Goal: Task Accomplishment & Management: Use online tool/utility

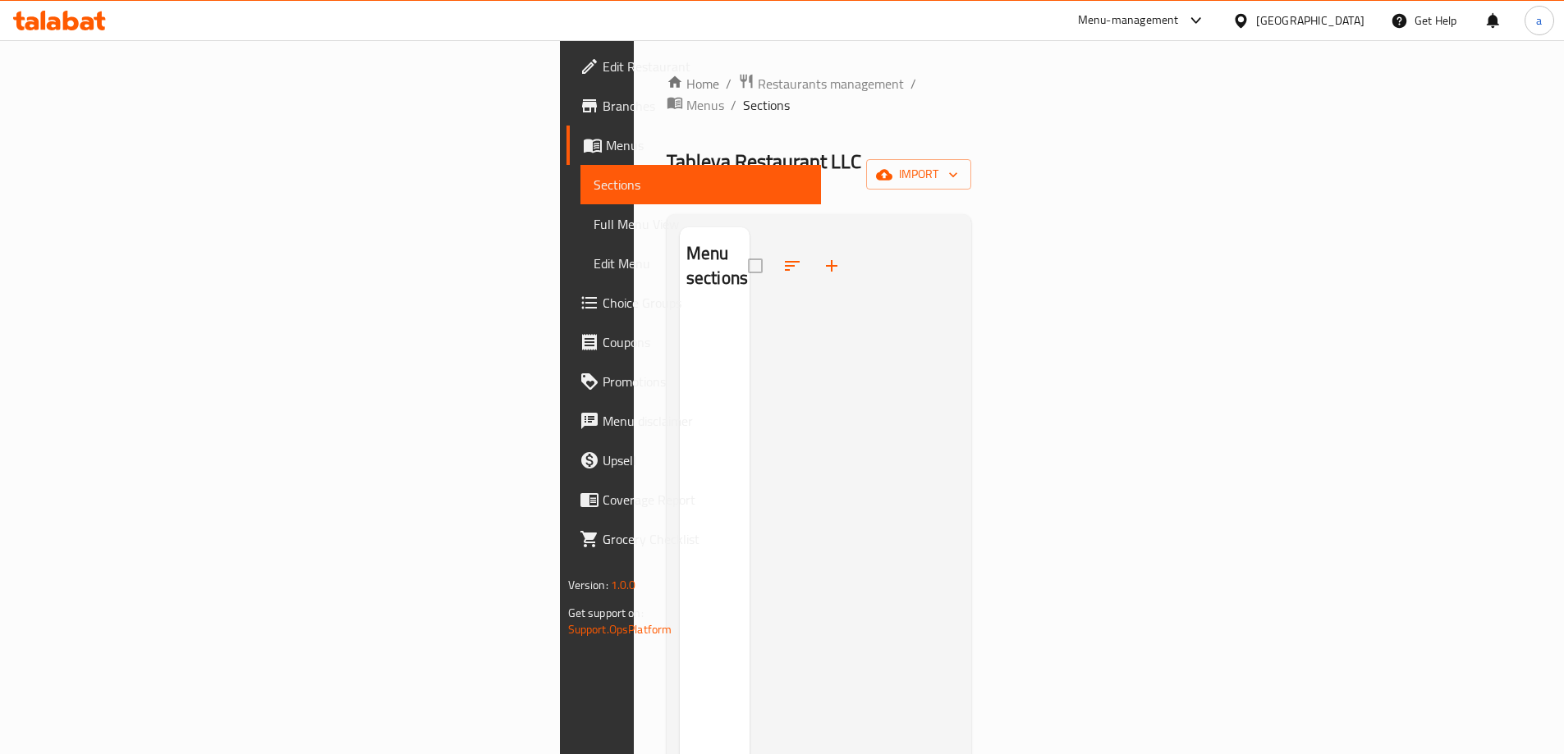
click at [971, 159] on button "import" at bounding box center [918, 174] width 105 height 30
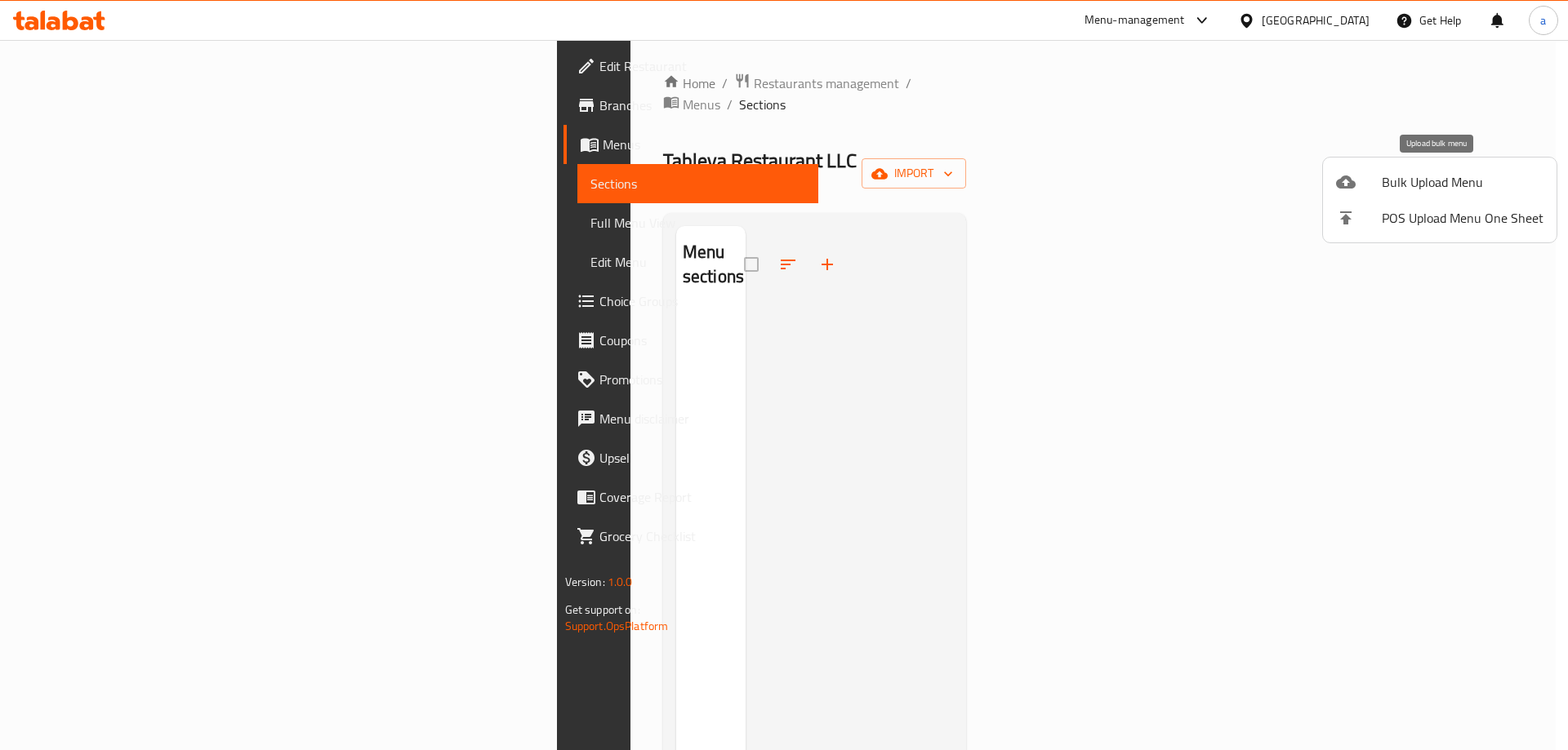
click at [1400, 185] on span "Bulk Upload Menu" at bounding box center [1463, 182] width 162 height 20
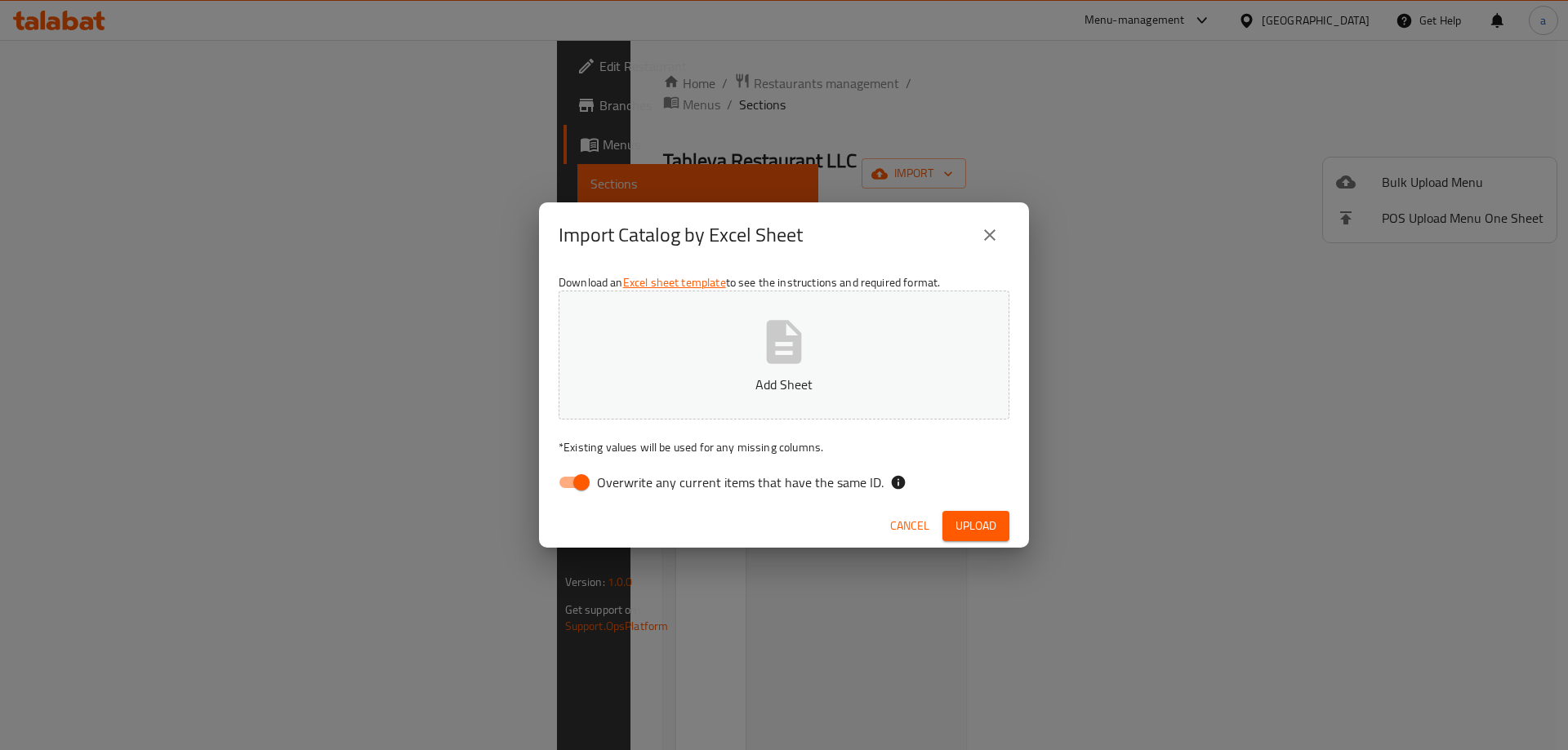
click at [565, 480] on input "Overwrite any current items that have the same ID." at bounding box center [582, 481] width 94 height 31
checkbox input "false"
click at [658, 372] on button "Add Sheet" at bounding box center [783, 355] width 451 height 129
click at [1000, 523] on button "Upload" at bounding box center [975, 526] width 67 height 30
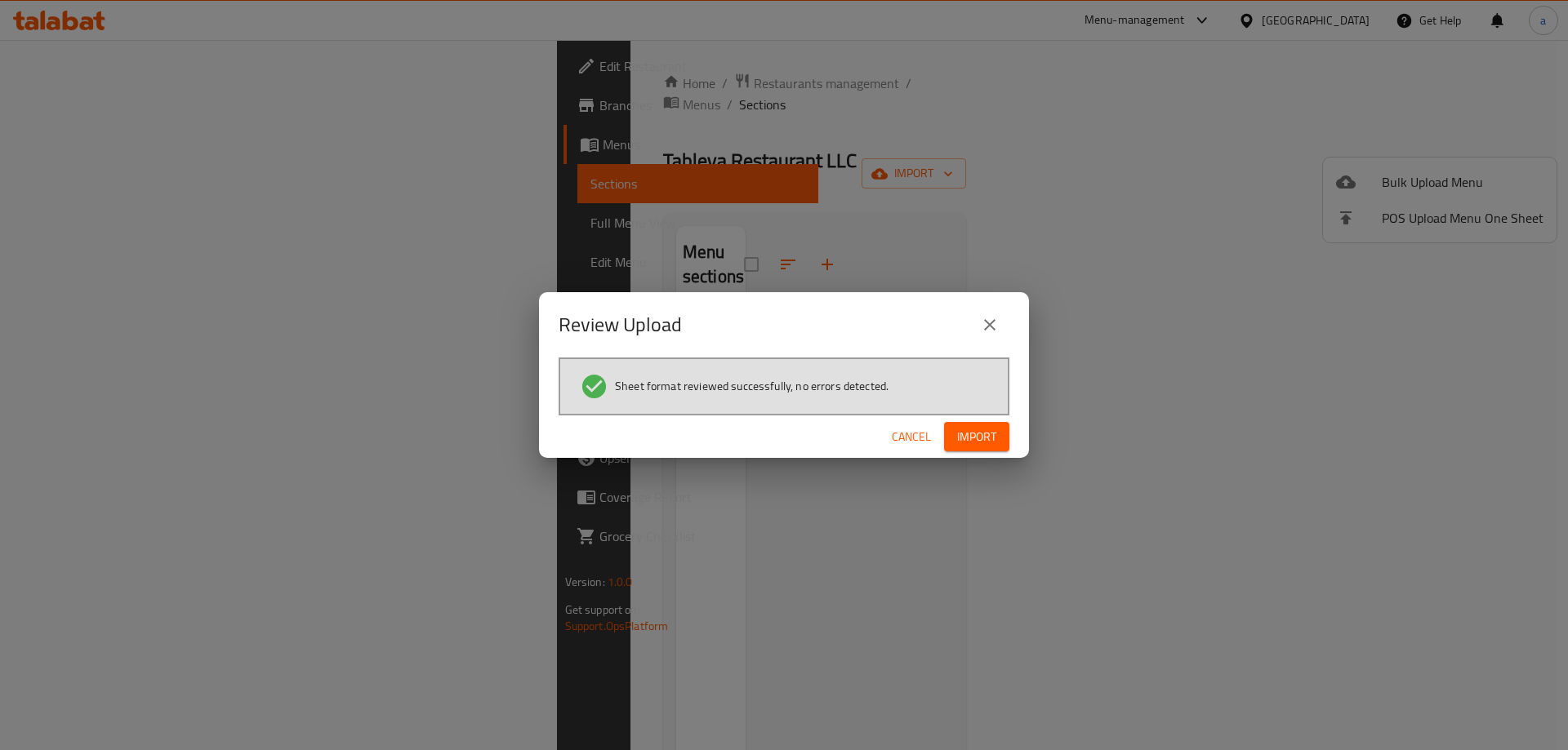
click at [990, 440] on span "Import" at bounding box center [976, 437] width 39 height 21
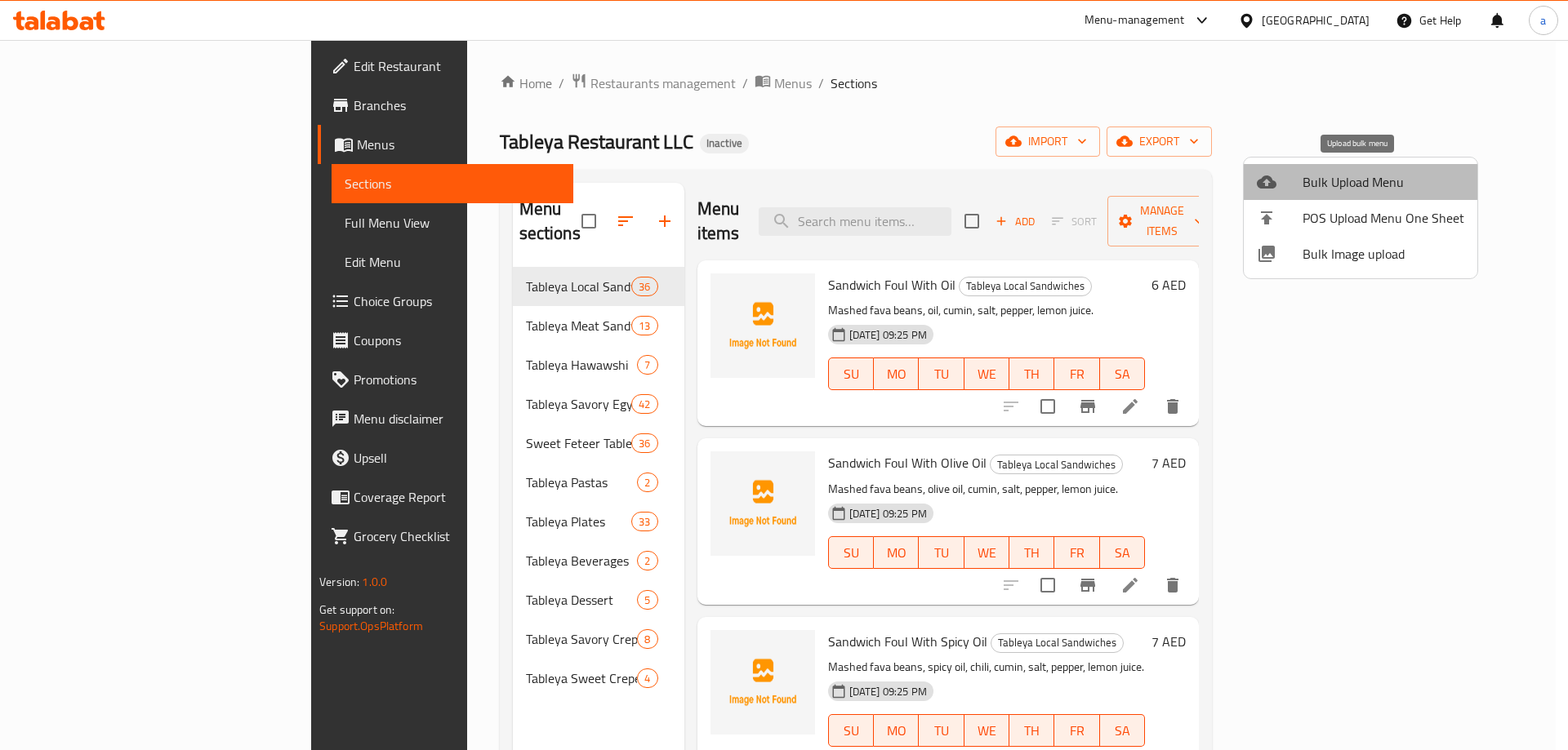
click at [1360, 184] on span "Bulk Upload Menu" at bounding box center [1383, 182] width 162 height 20
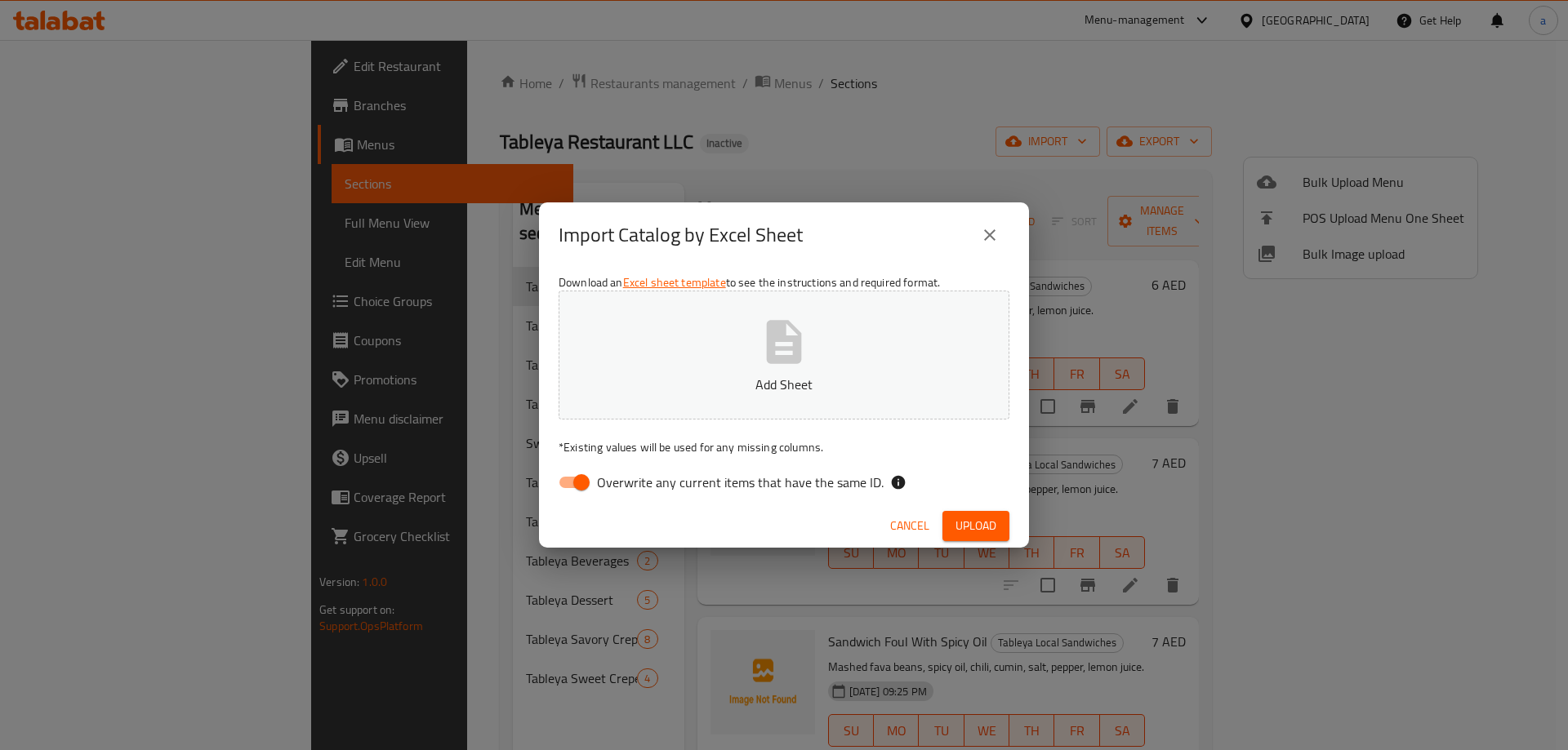
click at [576, 491] on input "Overwrite any current items that have the same ID." at bounding box center [582, 481] width 94 height 31
checkbox input "false"
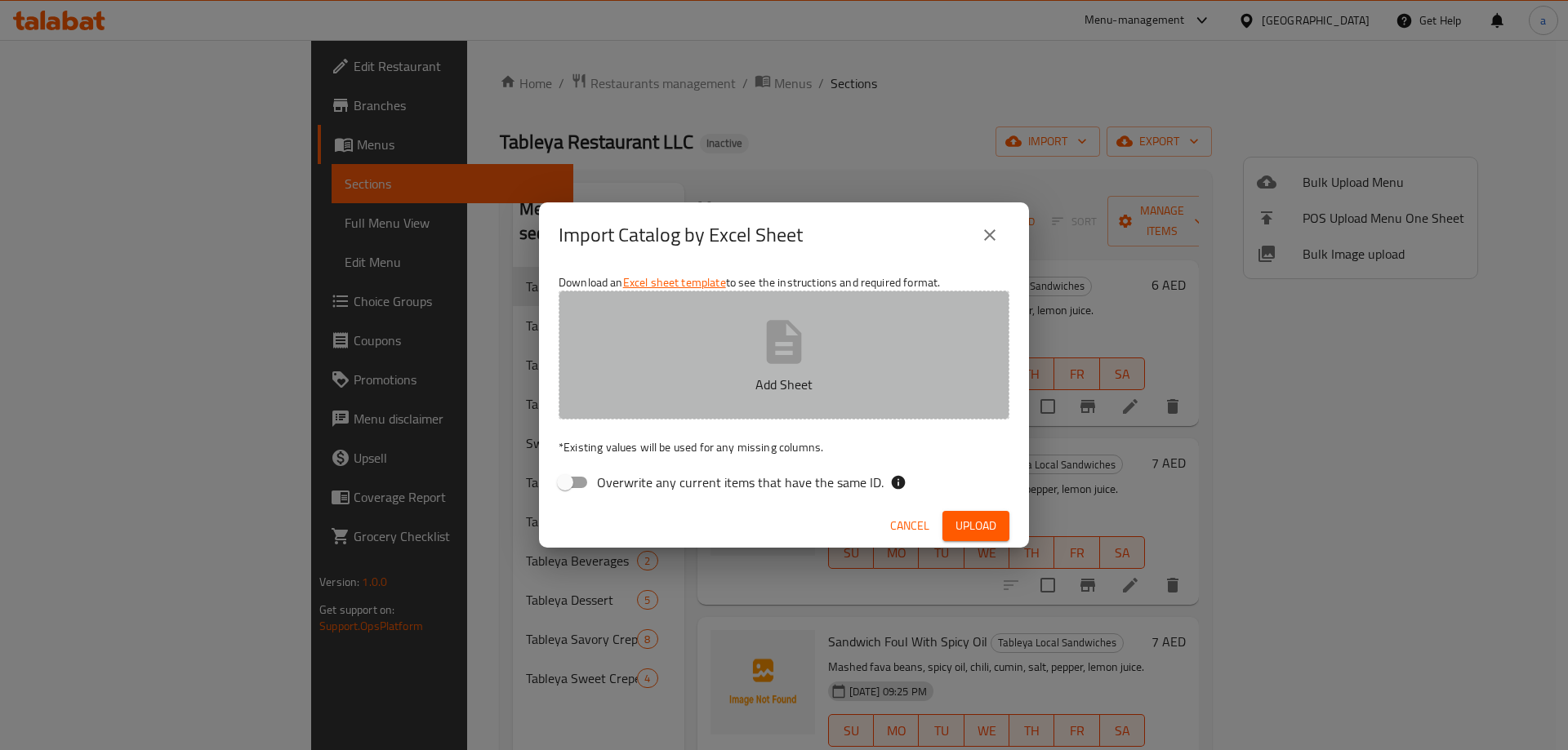
click at [662, 387] on p "Add Sheet" at bounding box center [784, 385] width 400 height 20
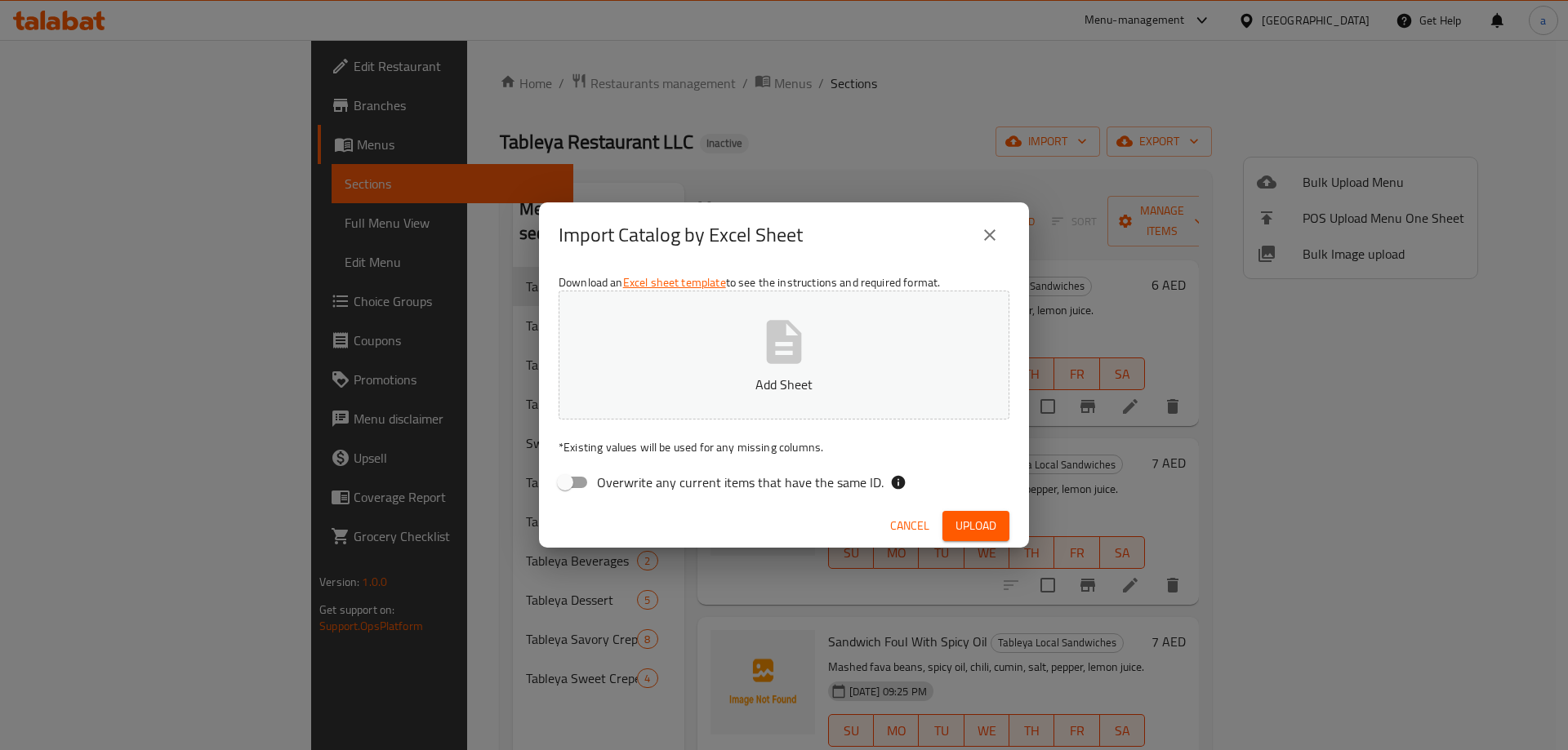
click at [990, 235] on icon "close" at bounding box center [989, 235] width 11 height 11
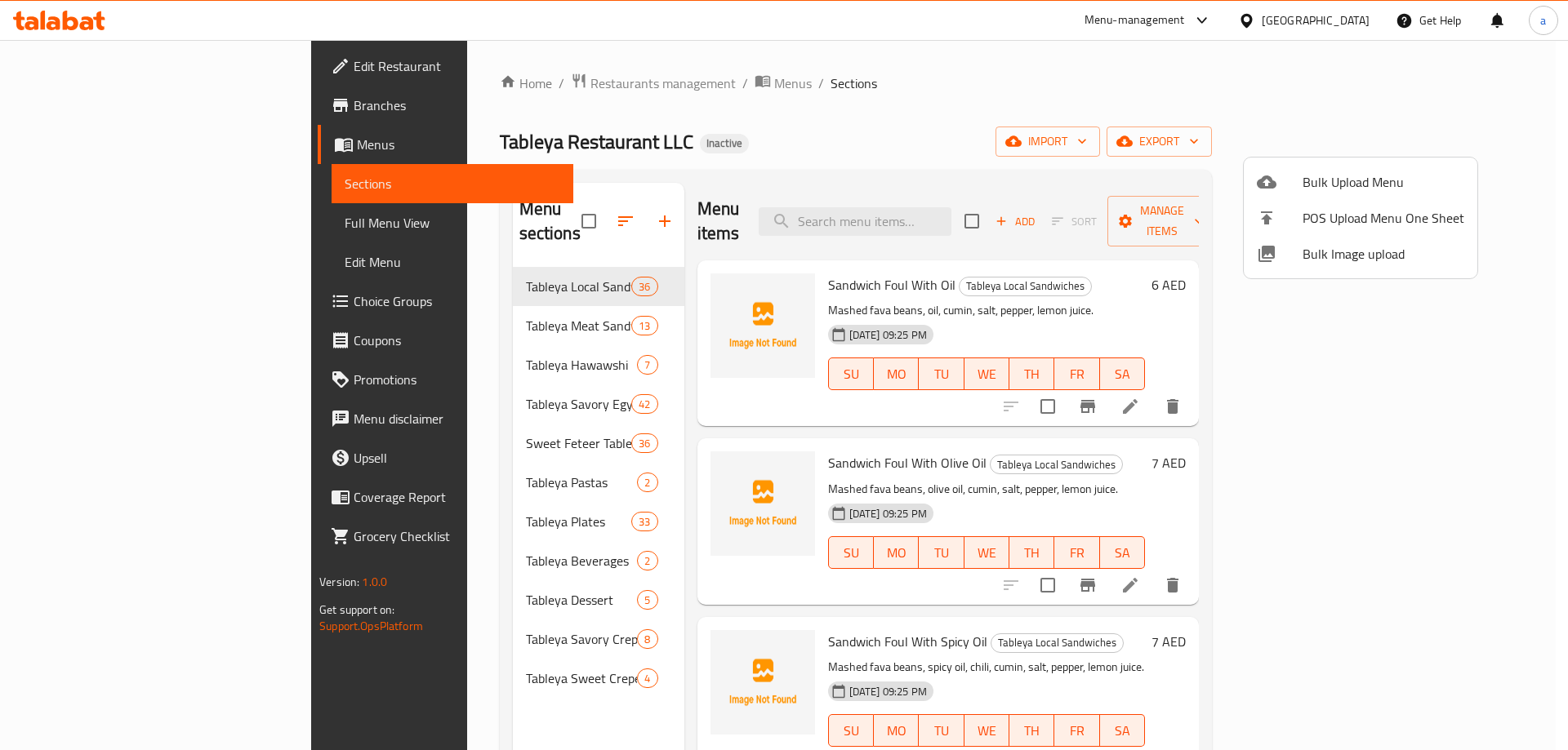
click at [1444, 134] on div at bounding box center [784, 375] width 1568 height 750
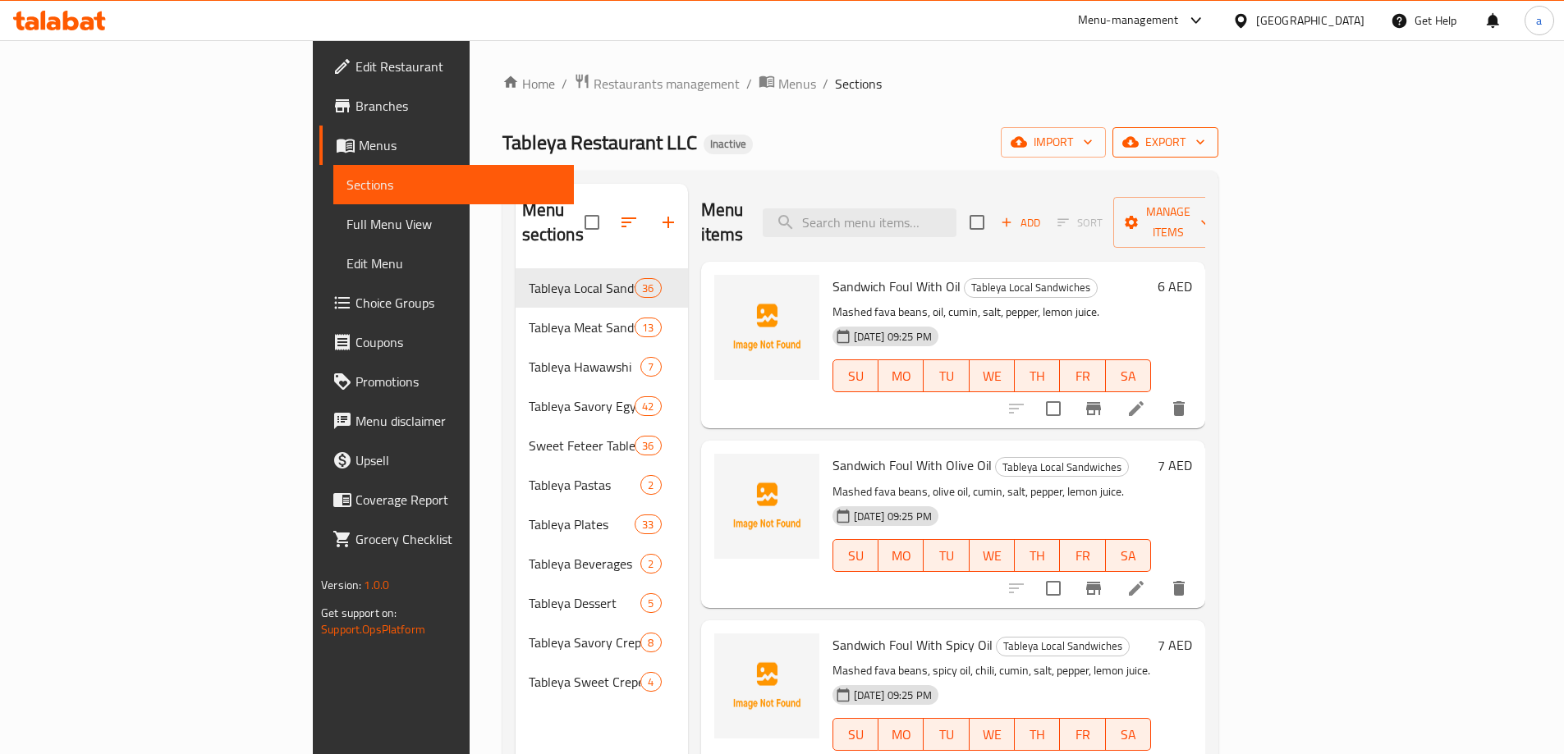
click at [1205, 137] on span "export" at bounding box center [1165, 142] width 80 height 21
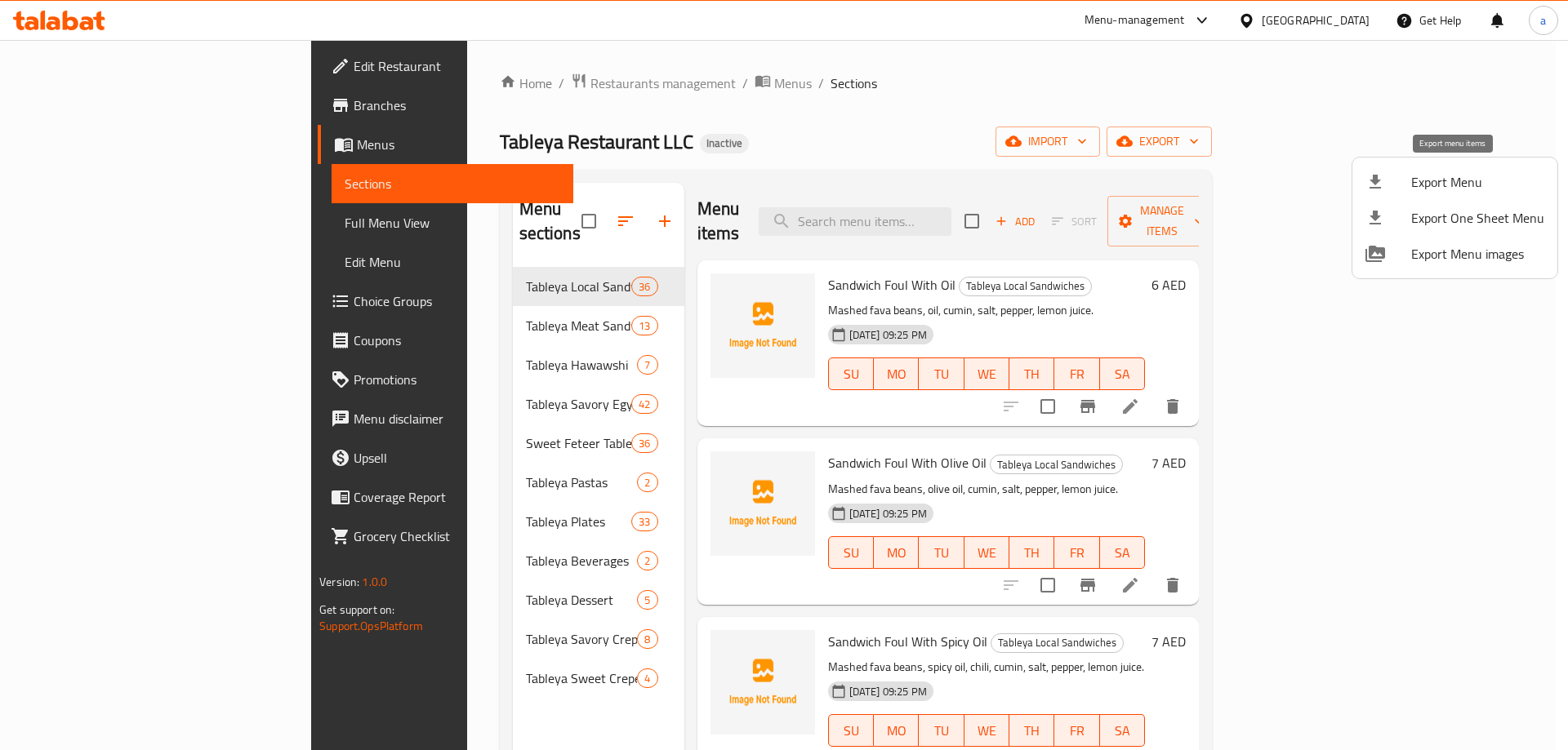
click at [1486, 173] on span "Export Menu" at bounding box center [1477, 182] width 133 height 20
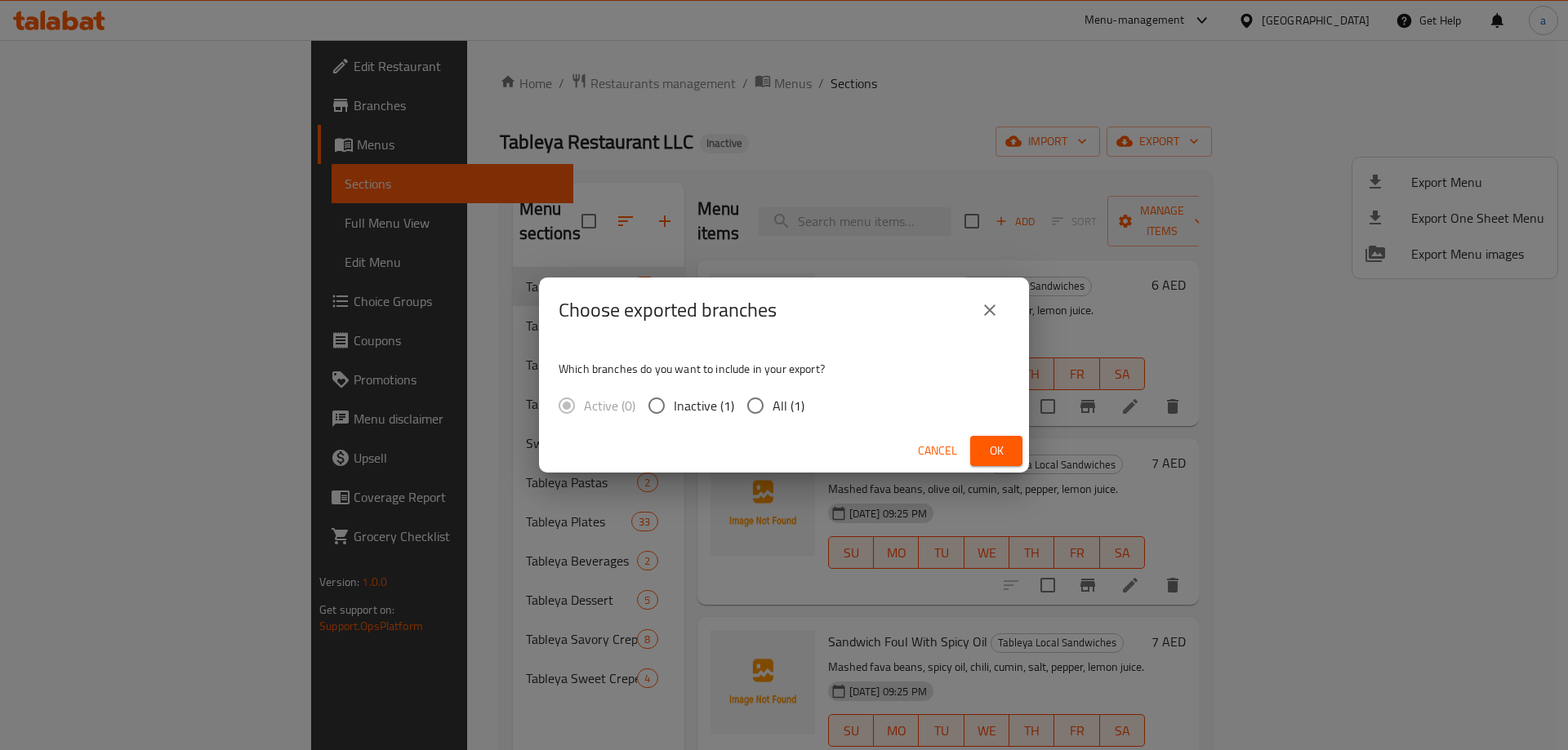
click at [782, 397] on span "All (1)" at bounding box center [788, 406] width 32 height 20
click at [772, 397] on input "All (1)" at bounding box center [755, 406] width 34 height 34
radio input "true"
click at [1007, 454] on span "Ok" at bounding box center [996, 451] width 26 height 21
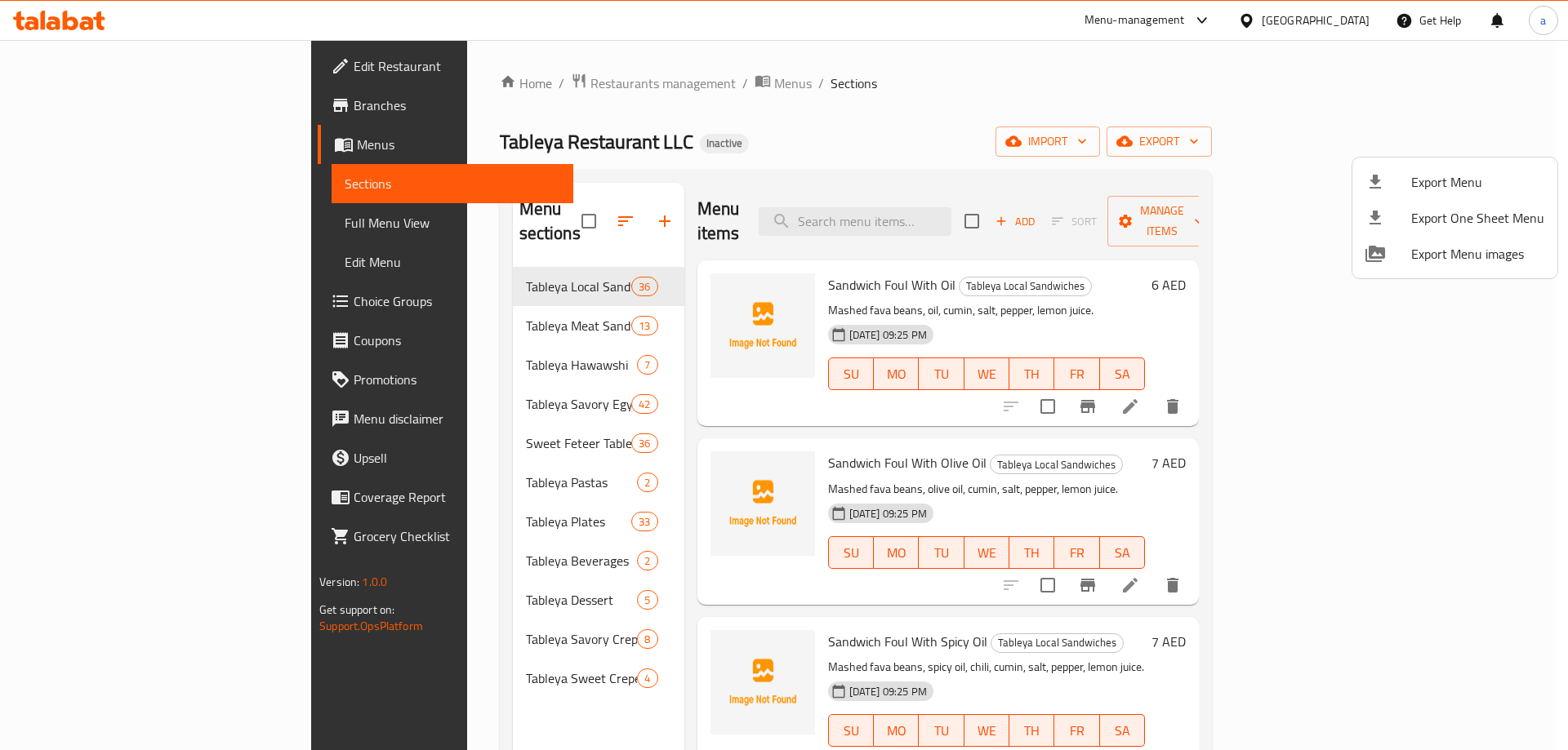
click at [79, 217] on div at bounding box center [784, 375] width 1568 height 750
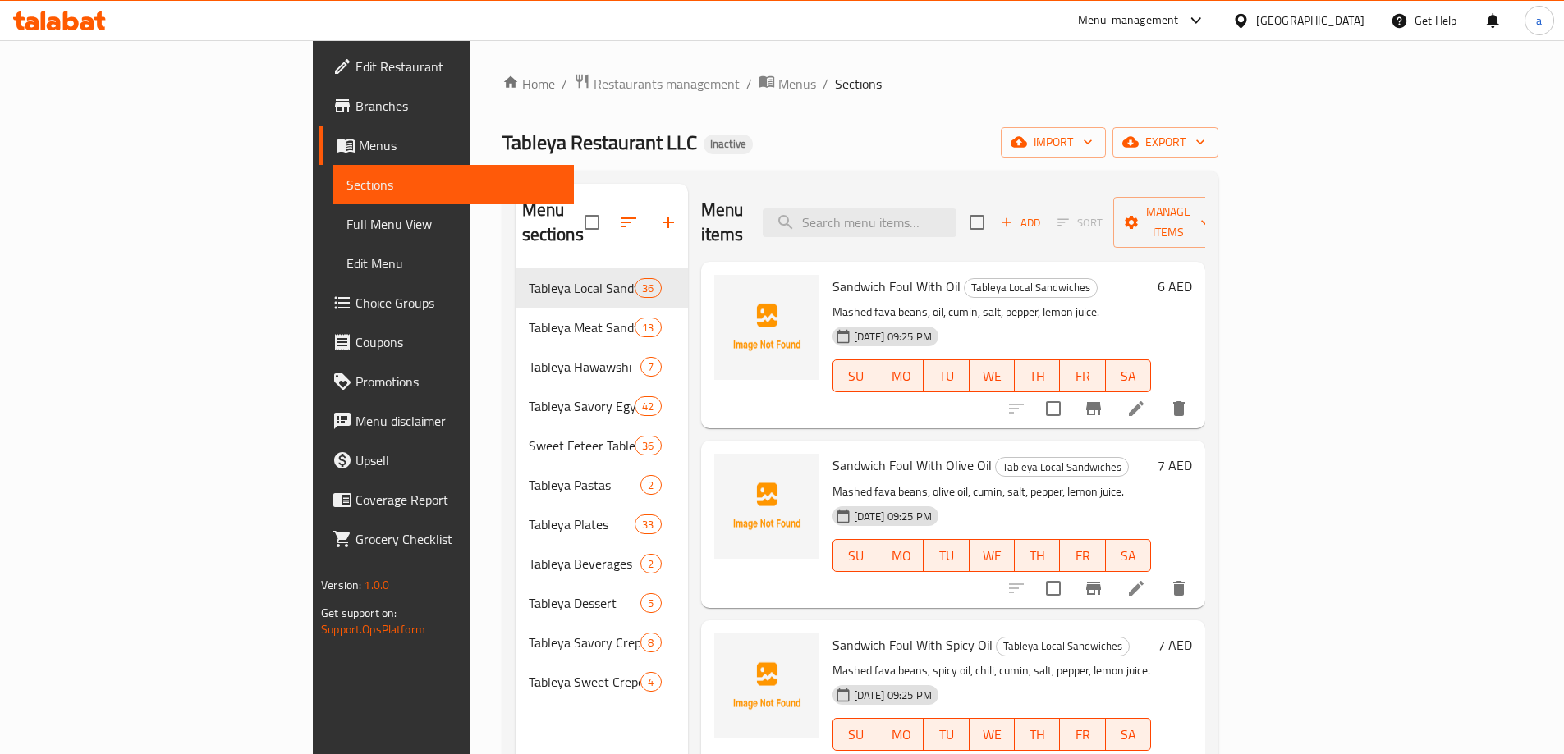
click at [346, 218] on span "Full Menu View" at bounding box center [453, 224] width 214 height 20
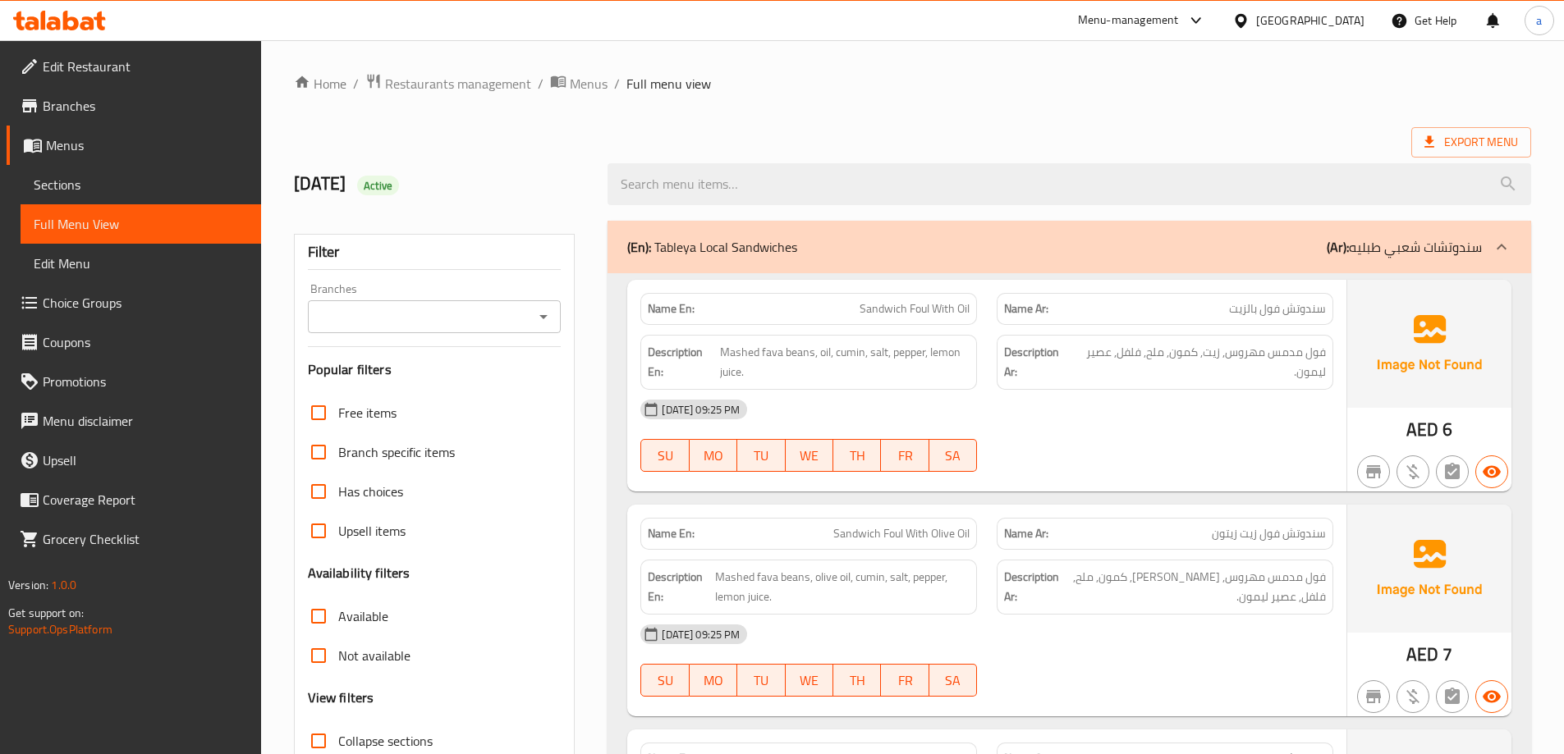
scroll to position [328, 0]
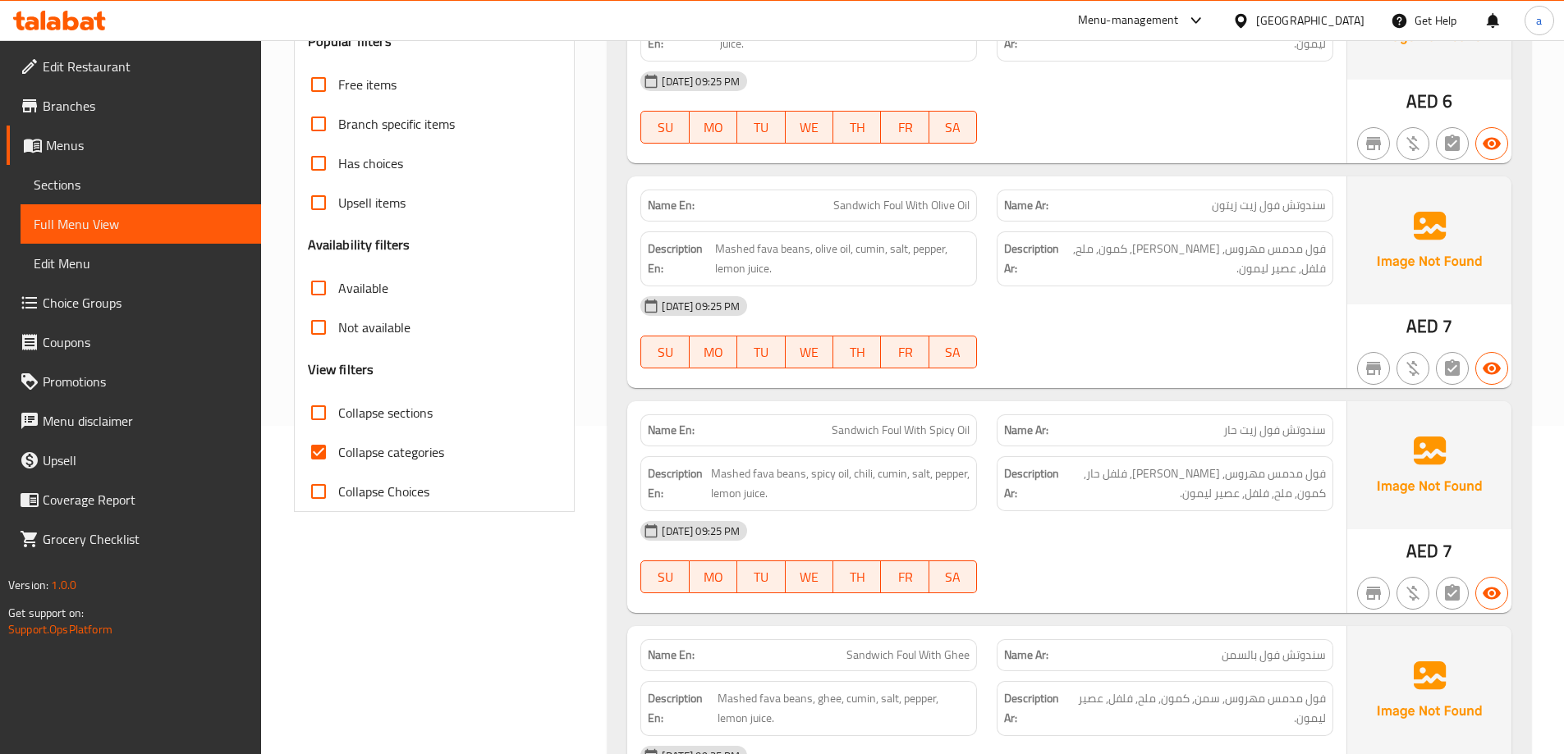
click at [313, 442] on input "Collapse categories" at bounding box center [318, 452] width 39 height 39
checkbox input "false"
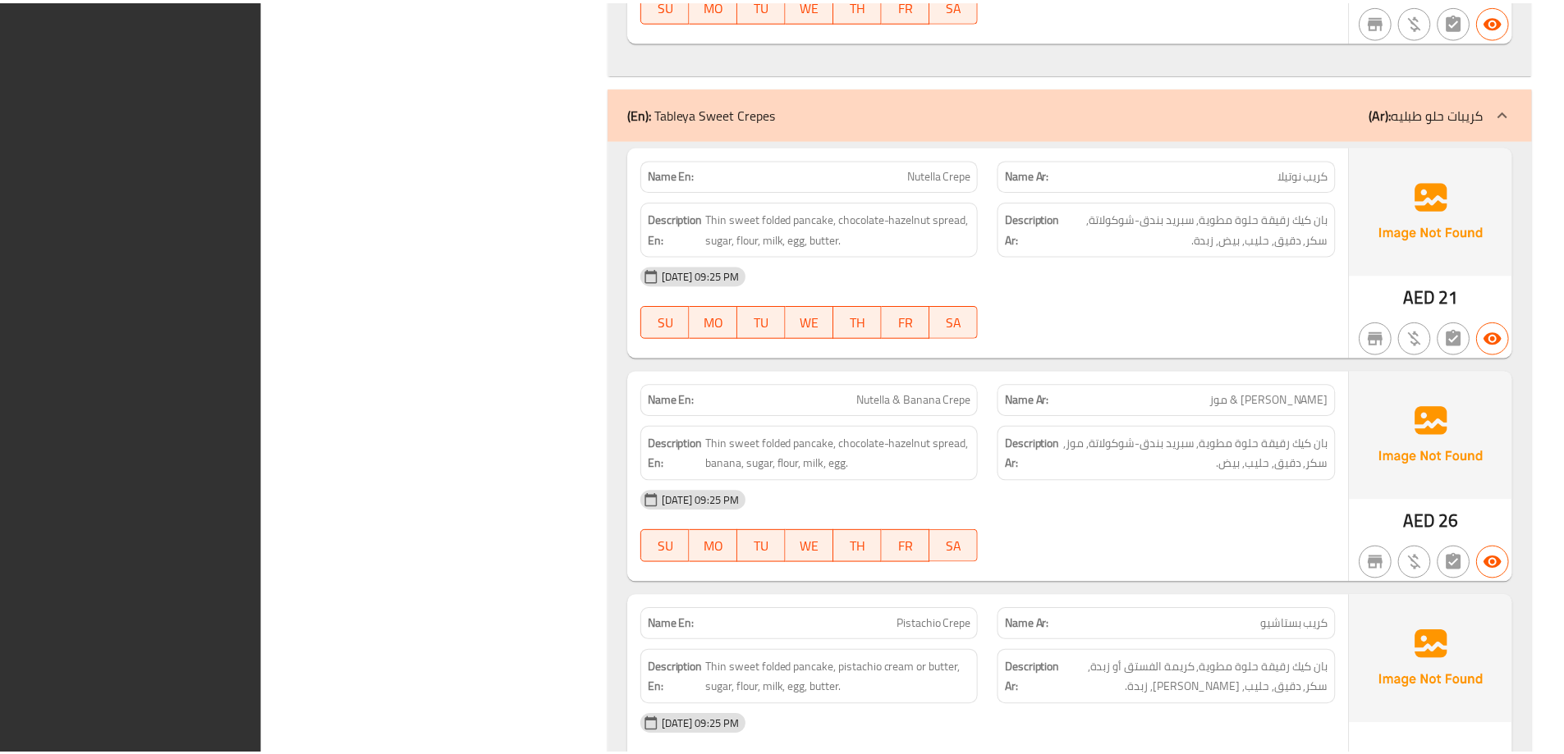
scroll to position [44162, 0]
